Goal: Task Accomplishment & Management: Manage account settings

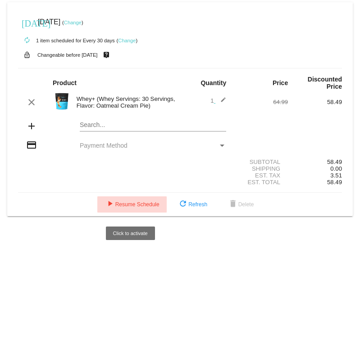
click at [123, 207] on span "play_arrow Resume Schedule" at bounding box center [131, 204] width 55 height 6
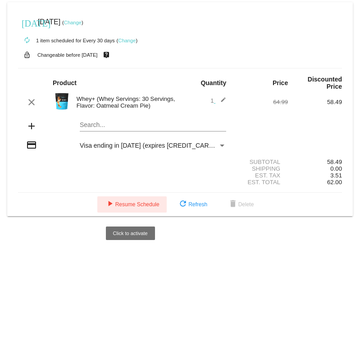
click at [111, 209] on mat-icon "play_arrow" at bounding box center [109, 204] width 11 height 11
